Goal: Information Seeking & Learning: Check status

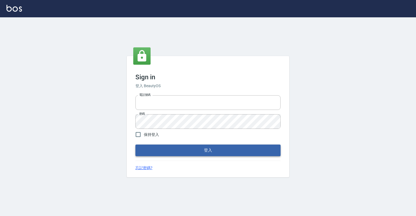
type input "0918176355"
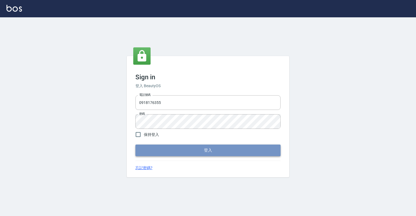
click at [143, 149] on button "登入" at bounding box center [207, 150] width 145 height 11
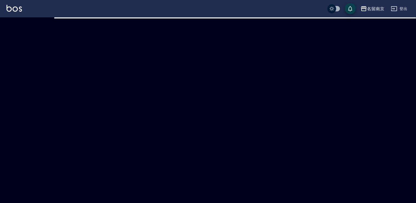
checkbox input "true"
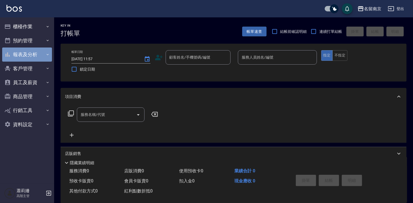
click at [34, 52] on button "報表及分析" at bounding box center [27, 54] width 50 height 14
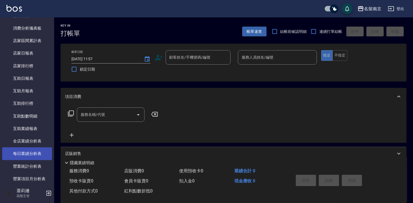
scroll to position [81, 0]
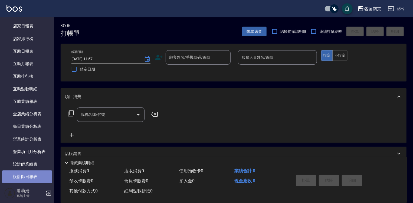
click at [35, 177] on link "設計師日報表" at bounding box center [27, 176] width 50 height 12
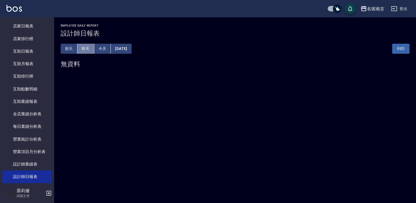
click at [81, 51] on button "昨天" at bounding box center [85, 49] width 17 height 10
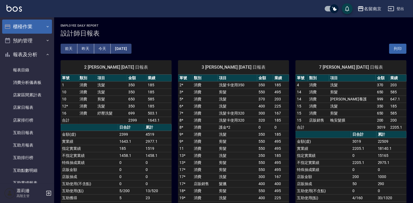
click at [20, 29] on button "櫃檯作業" at bounding box center [27, 27] width 50 height 14
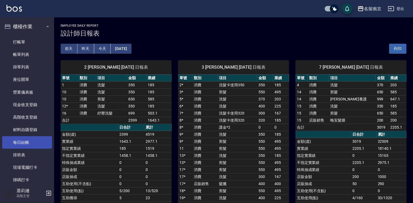
click at [36, 140] on link "每日結帳" at bounding box center [27, 142] width 50 height 12
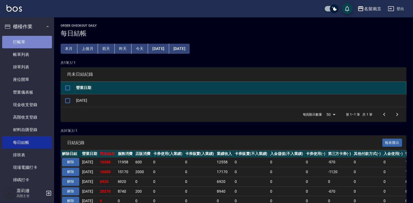
click at [34, 39] on link "打帳單" at bounding box center [27, 42] width 50 height 12
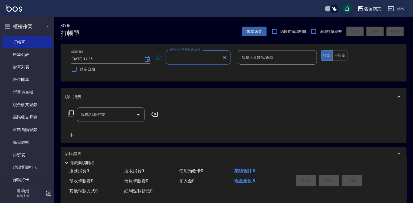
scroll to position [54, 0]
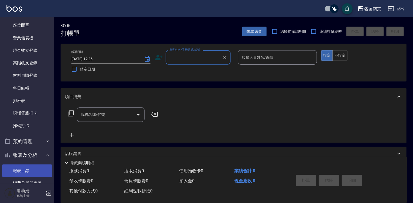
click at [17, 167] on link "報表目錄" at bounding box center [27, 170] width 50 height 12
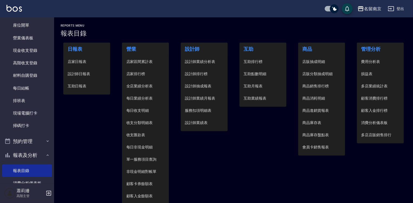
click at [84, 73] on span "設計師日報表" at bounding box center [87, 74] width 38 height 6
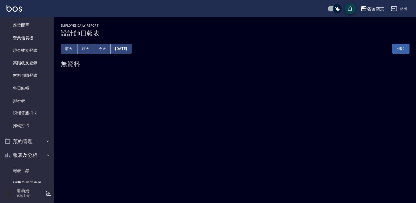
click at [131, 51] on button "[DATE]" at bounding box center [121, 49] width 21 height 10
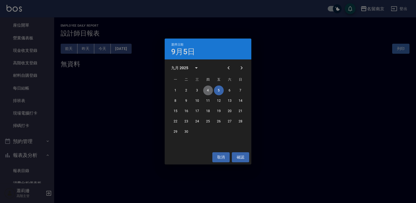
click at [206, 88] on button "4" at bounding box center [208, 90] width 10 height 10
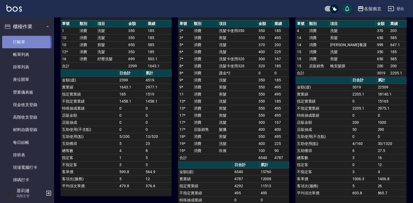
click at [22, 43] on link "打帳單" at bounding box center [27, 42] width 50 height 12
